Goal: Task Accomplishment & Management: Complete application form

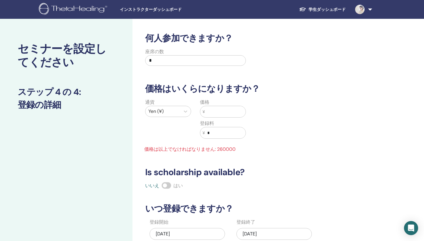
click at [219, 113] on input "text" at bounding box center [225, 111] width 41 height 11
click at [218, 112] on input "text" at bounding box center [225, 111] width 41 height 11
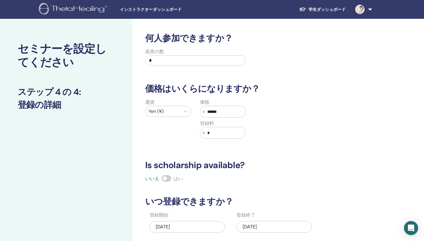
type input "******"
click at [254, 127] on div "通貨 Yen (¥) 価格 ¥ ****** 登録料 ¥ *" at bounding box center [250, 122] width 226 height 47
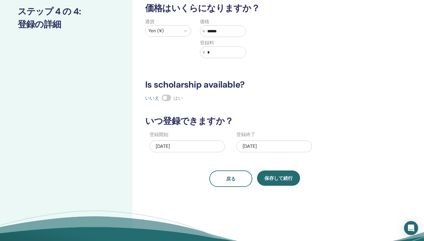
scroll to position [82, 0]
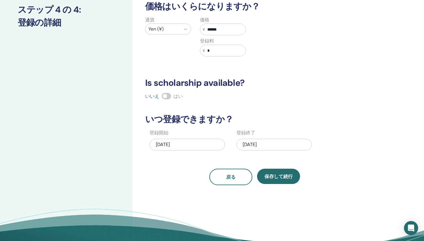
click at [214, 142] on div "09/25/2025" at bounding box center [187, 145] width 75 height 12
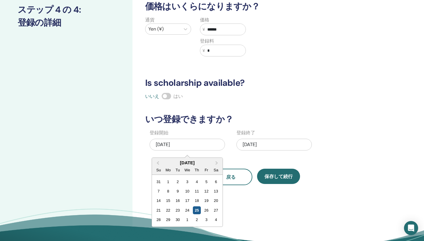
click at [197, 211] on div "25" at bounding box center [197, 211] width 8 height 8
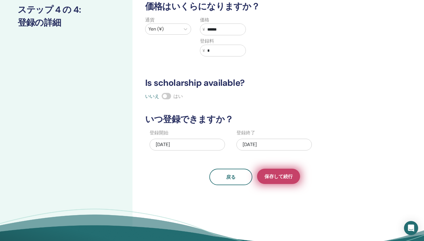
click at [287, 177] on span "保存して続行" at bounding box center [278, 177] width 28 height 6
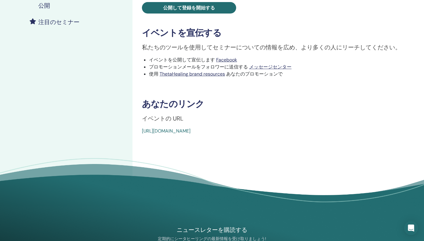
scroll to position [159, 0]
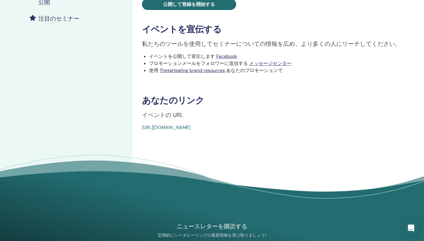
click at [191, 127] on link "[URL][DOMAIN_NAME]" at bounding box center [166, 128] width 49 height 6
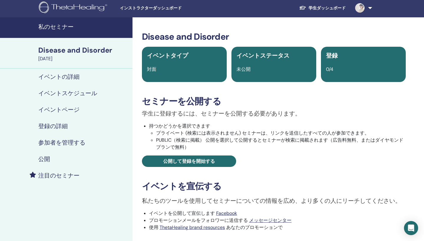
scroll to position [0, 0]
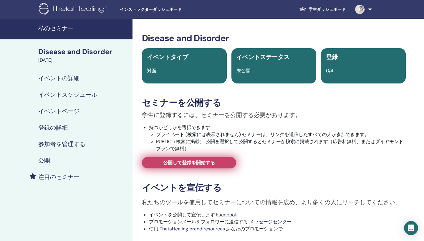
click at [193, 166] on span "公開して登録を開始する" at bounding box center [189, 163] width 52 height 6
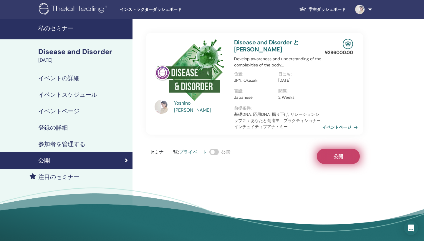
click at [339, 155] on span "公開" at bounding box center [338, 157] width 9 height 6
click at [214, 152] on span at bounding box center [213, 152] width 9 height 6
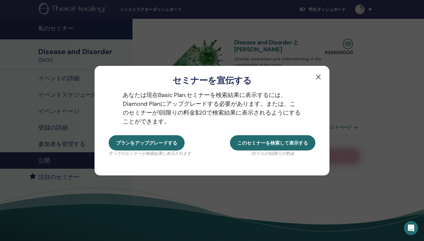
click at [318, 77] on button "button" at bounding box center [318, 76] width 9 height 9
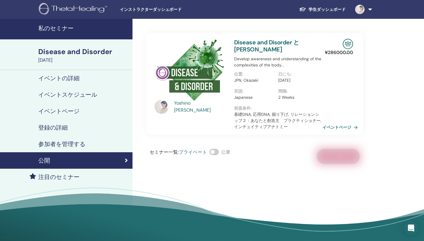
click at [371, 10] on link at bounding box center [362, 9] width 24 height 19
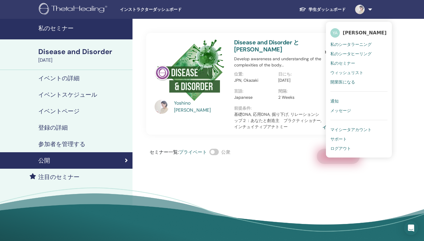
click at [347, 64] on span "私のセミナー" at bounding box center [342, 63] width 25 height 5
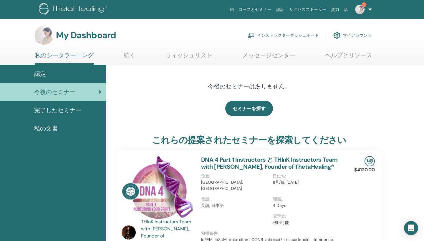
click at [300, 37] on link "インストラクターダッシュボード" at bounding box center [283, 35] width 71 height 13
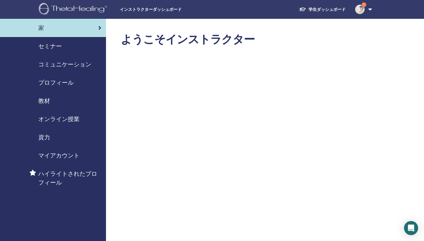
click at [46, 101] on span "教材" at bounding box center [44, 101] width 12 height 9
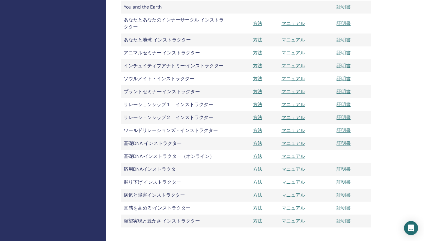
scroll to position [498, 0]
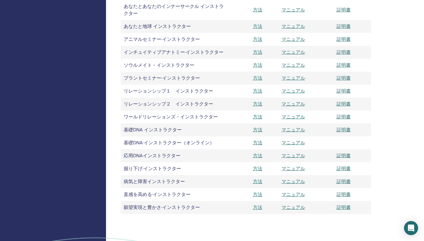
click at [290, 182] on link "マニュアル" at bounding box center [294, 182] width 24 height 6
